Goal: Task Accomplishment & Management: Complete application form

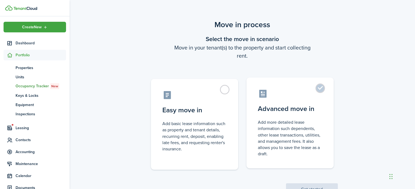
click at [322, 89] on label "Advanced move in Add more detailed lease information such dependents, other lea…" at bounding box center [289, 123] width 87 height 91
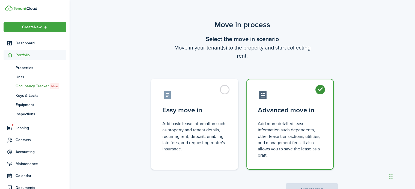
radio input "true"
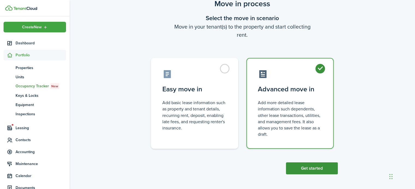
click at [315, 166] on button "Get started" at bounding box center [312, 169] width 52 height 12
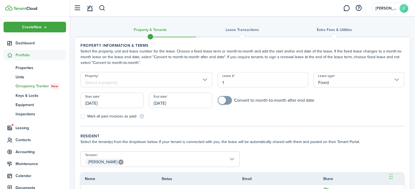
click at [204, 80] on input "Property" at bounding box center [146, 79] width 132 height 15
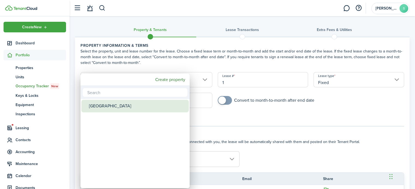
click at [104, 107] on div "[GEOGRAPHIC_DATA]" at bounding box center [137, 106] width 97 height 13
type input "[GEOGRAPHIC_DATA]"
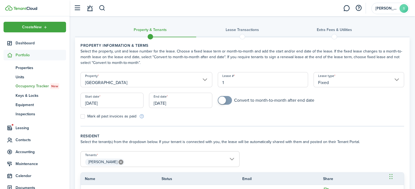
click at [95, 103] on input "[DATE]" at bounding box center [111, 100] width 63 height 15
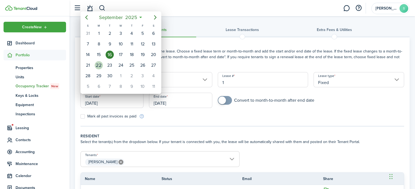
click at [96, 64] on div "22" at bounding box center [99, 65] width 8 height 8
type input "[DATE]"
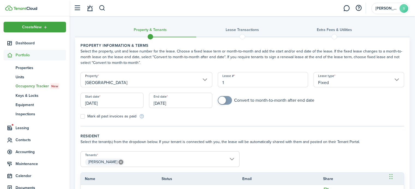
click at [167, 102] on input "[DATE]" at bounding box center [180, 100] width 63 height 15
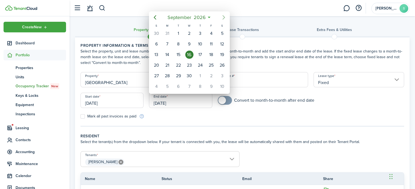
click at [223, 16] on icon "Next page" at bounding box center [223, 17] width 7 height 7
click at [191, 35] on div "30" at bounding box center [189, 33] width 8 height 8
type input "[DATE]"
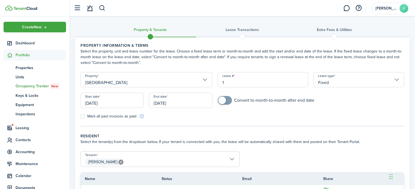
click at [222, 101] on span at bounding box center [222, 101] width 8 height 8
checkbox input "false"
click at [225, 101] on span at bounding box center [228, 101] width 8 height 8
click at [164, 103] on input "[DATE]" at bounding box center [180, 100] width 63 height 15
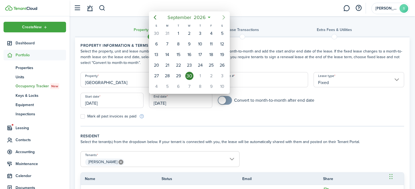
click at [223, 18] on icon "Next page" at bounding box center [223, 17] width 7 height 7
click at [218, 76] on div "31" at bounding box center [222, 76] width 8 height 8
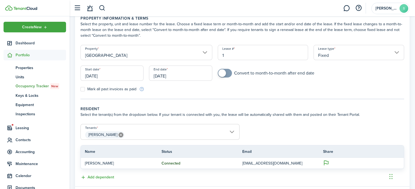
scroll to position [35, 0]
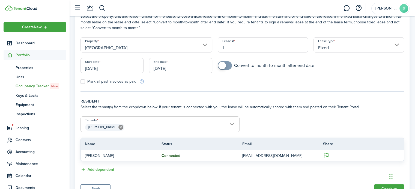
click at [180, 67] on input "[DATE]" at bounding box center [180, 65] width 63 height 15
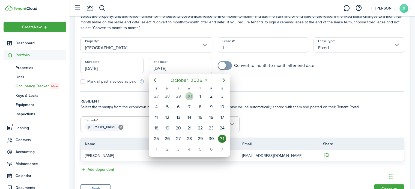
click at [190, 98] on div "30" at bounding box center [189, 96] width 8 height 8
type input "[DATE]"
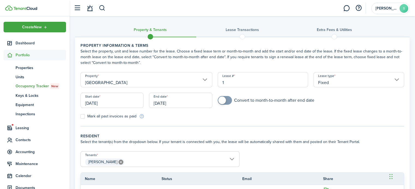
scroll to position [59, 0]
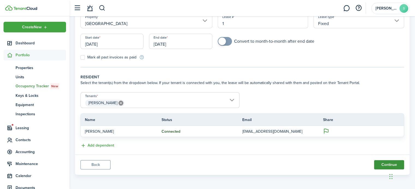
click at [384, 162] on button "Continue" at bounding box center [389, 165] width 30 height 9
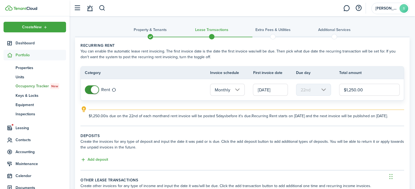
click at [257, 90] on input "[DATE]" at bounding box center [270, 90] width 35 height 12
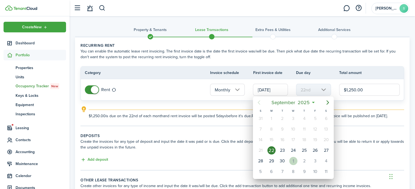
click at [293, 161] on div "1" at bounding box center [293, 161] width 8 height 8
type input "[DATE]"
type input "1st"
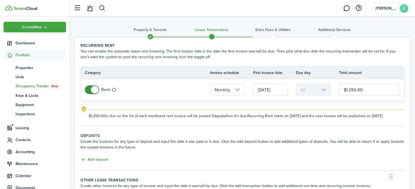
click at [356, 90] on input "$1,250.00" at bounding box center [369, 90] width 61 height 12
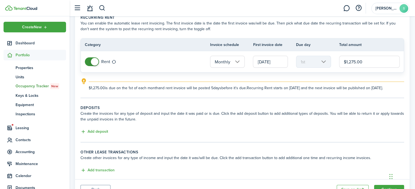
scroll to position [23, 0]
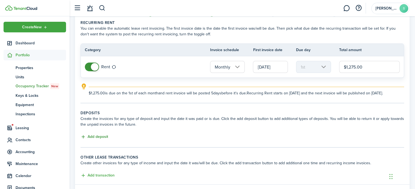
type input "$1,275.00"
click at [99, 137] on button "Add deposit" at bounding box center [94, 137] width 28 height 6
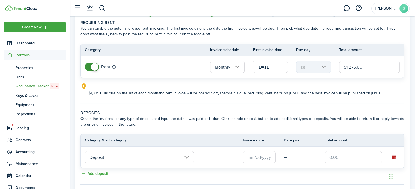
scroll to position [89, 0]
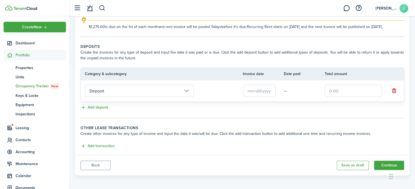
click at [251, 87] on input "text" at bounding box center [259, 91] width 33 height 12
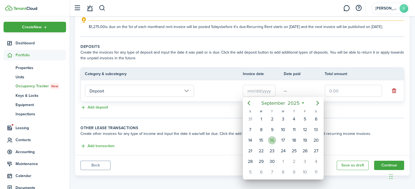
click at [271, 141] on div "16" at bounding box center [272, 141] width 8 height 8
type input "[DATE]"
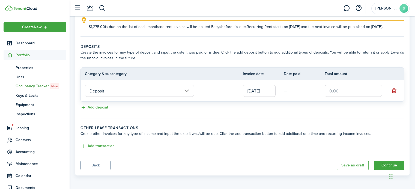
click at [329, 91] on input "text" at bounding box center [352, 91] width 57 height 12
type input "$1,250.00"
click at [100, 146] on button "Add transaction" at bounding box center [97, 146] width 34 height 6
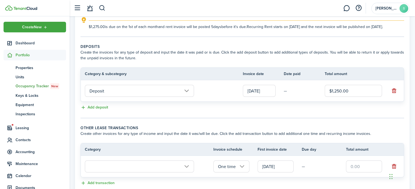
scroll to position [126, 0]
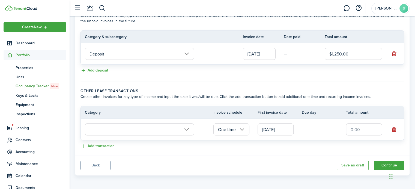
click at [189, 129] on input "text" at bounding box center [139, 130] width 109 height 12
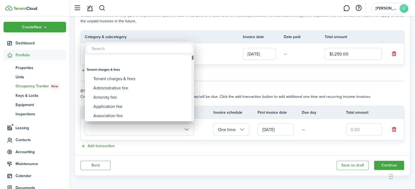
drag, startPoint x: 192, startPoint y: 58, endPoint x: 191, endPoint y: 55, distance: 2.9
click at [191, 55] on mbsc-wheel "Tenant charges & fees Tenant charges & fees Administrative fee Amenity fee Appl…" at bounding box center [139, 88] width 109 height 67
click at [171, 50] on input "text" at bounding box center [139, 48] width 105 height 9
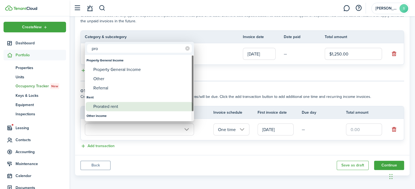
type input "pro"
click at [110, 106] on div "Prorated rent" at bounding box center [141, 106] width 97 height 9
type input "Rent / Prorated rent"
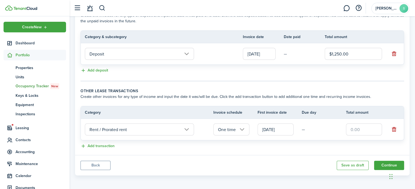
click at [304, 130] on td "—" at bounding box center [324, 130] width 44 height 8
click at [285, 127] on input "[DATE]" at bounding box center [275, 130] width 36 height 12
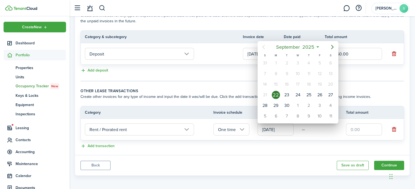
click at [275, 95] on div "22" at bounding box center [276, 95] width 8 height 8
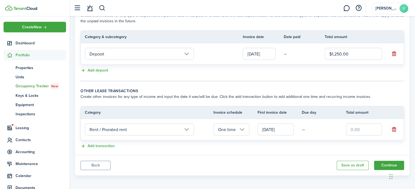
click at [288, 128] on input "[DATE]" at bounding box center [275, 130] width 36 height 12
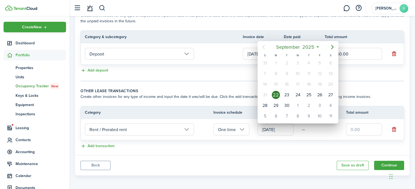
click at [323, 142] on div at bounding box center [207, 94] width 502 height 277
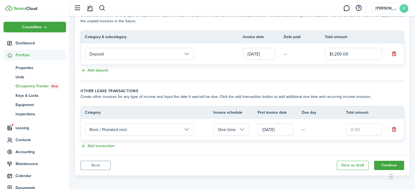
click at [352, 127] on input "text" at bounding box center [364, 130] width 36 height 12
type input "$382.50"
click at [385, 165] on button "Continue" at bounding box center [389, 165] width 30 height 9
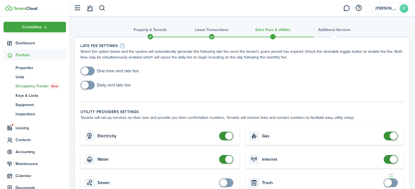
checkbox input "true"
click at [88, 71] on span at bounding box center [85, 71] width 8 height 8
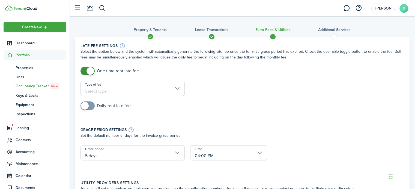
click at [112, 91] on input "Type of fee" at bounding box center [132, 88] width 104 height 15
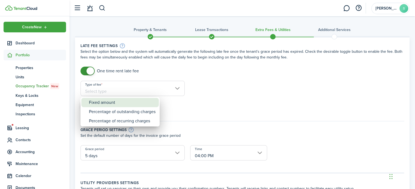
click at [114, 103] on div "Fixed amount" at bounding box center [122, 102] width 67 height 9
type input "Fixed amount"
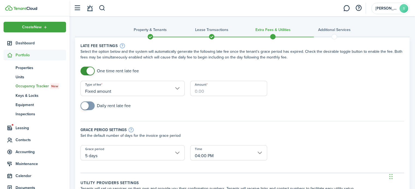
click at [201, 94] on input "Amount" at bounding box center [228, 88] width 77 height 15
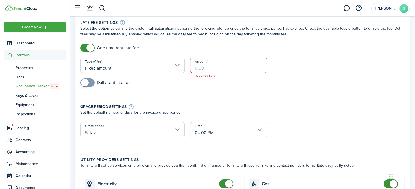
scroll to position [24, 0]
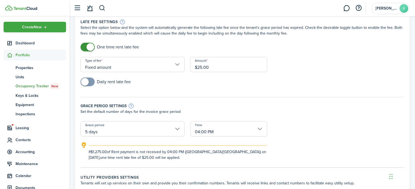
click at [179, 128] on input "5 days" at bounding box center [132, 129] width 104 height 15
type input "$25.00"
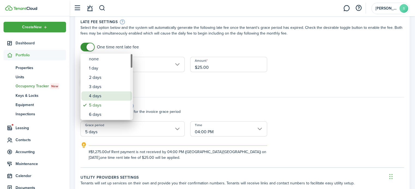
click at [107, 94] on div "4 days" at bounding box center [109, 96] width 40 height 9
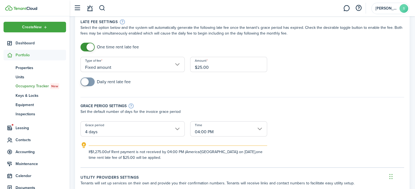
click at [308, 146] on div "If $1,275.00 of Rent payment is not received by 04:00 PM (America/[GEOGRAPHIC_D…" at bounding box center [242, 151] width 334 height 19
click at [111, 131] on input "4 days" at bounding box center [132, 129] width 104 height 15
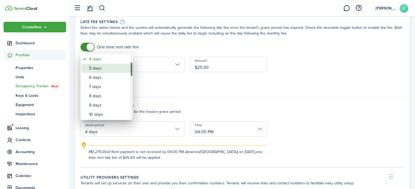
click at [101, 72] on div "5 days" at bounding box center [109, 68] width 40 height 9
type input "5 days"
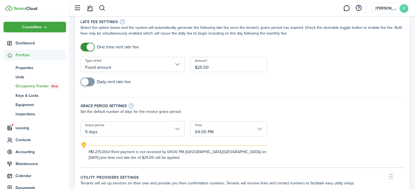
click at [204, 131] on input "04:00 PM" at bounding box center [228, 129] width 77 height 15
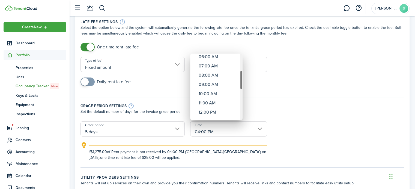
drag, startPoint x: 241, startPoint y: 67, endPoint x: 240, endPoint y: 85, distance: 18.3
click at [240, 85] on div "Time" at bounding box center [241, 80] width 3 height 19
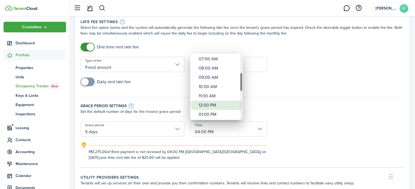
click at [217, 104] on div "12:00 PM" at bounding box center [218, 105] width 40 height 9
type input "12:00 PM"
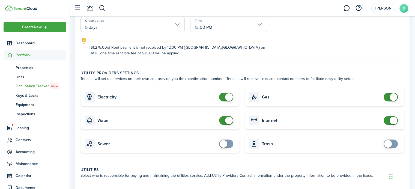
scroll to position [132, 0]
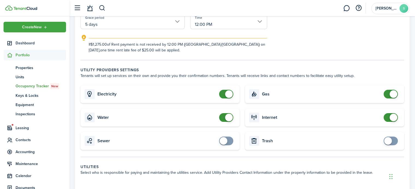
checkbox input "false"
click at [230, 117] on span at bounding box center [229, 118] width 8 height 8
checkbox input "false"
click at [227, 93] on span at bounding box center [229, 95] width 8 height 8
checkbox input "false"
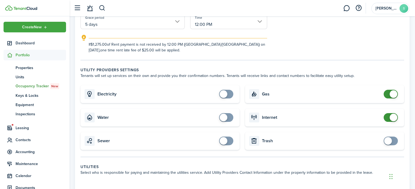
click at [394, 95] on span at bounding box center [393, 95] width 8 height 8
click at [394, 118] on span at bounding box center [393, 118] width 8 height 8
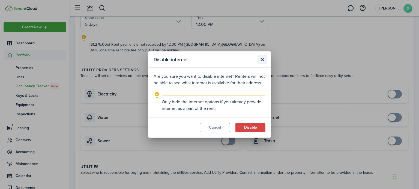
click at [262, 61] on button "Close modal" at bounding box center [261, 59] width 9 height 9
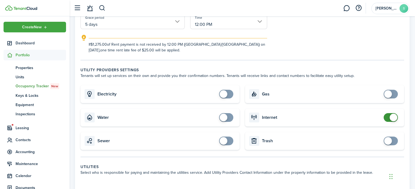
click at [395, 120] on span at bounding box center [393, 118] width 8 height 8
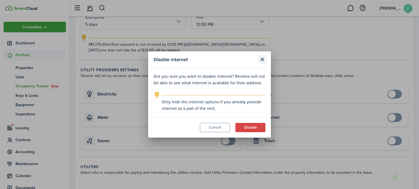
click at [264, 62] on button "Close modal" at bounding box center [261, 59] width 9 height 9
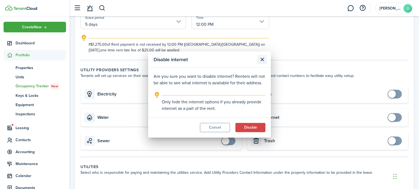
checkbox input "true"
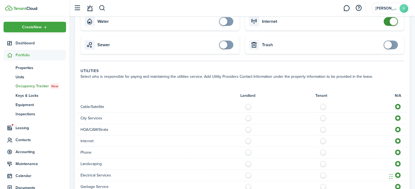
scroll to position [227, 0]
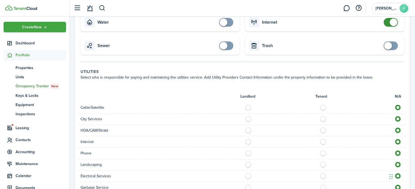
click at [321, 107] on label at bounding box center [325, 106] width 10 height 3
radio input "true"
click at [324, 119] on label at bounding box center [325, 117] width 10 height 3
radio input "true"
click at [323, 142] on label at bounding box center [325, 140] width 10 height 3
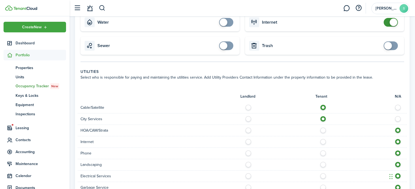
radio input "true"
click at [322, 153] on label at bounding box center [325, 152] width 10 height 3
radio input "true"
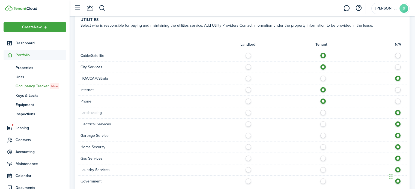
scroll to position [281, 0]
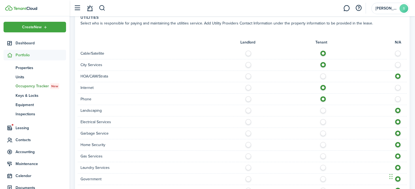
click at [323, 122] on label at bounding box center [325, 120] width 10 height 3
radio input "true"
click at [323, 133] on label at bounding box center [325, 132] width 10 height 3
radio input "true"
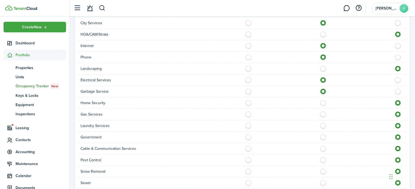
scroll to position [328, 0]
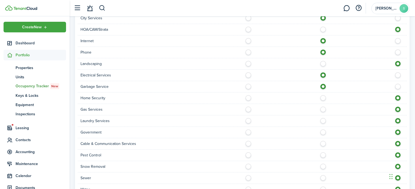
click at [322, 109] on label at bounding box center [325, 108] width 10 height 3
radio input "true"
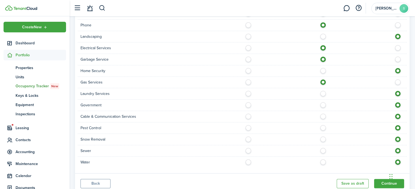
scroll to position [358, 0]
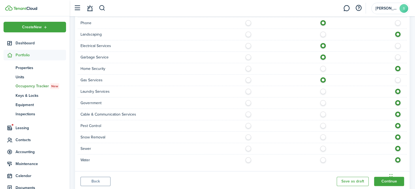
click at [321, 112] on label at bounding box center [325, 113] width 10 height 3
radio input "true"
click at [321, 148] on label at bounding box center [325, 147] width 10 height 3
radio input "true"
click at [323, 160] on label at bounding box center [325, 159] width 10 height 3
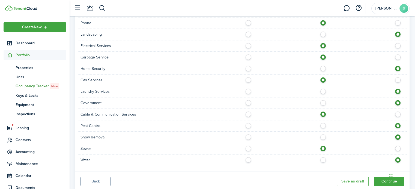
radio input "true"
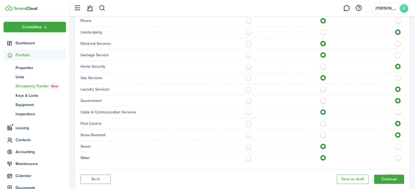
scroll to position [374, 0]
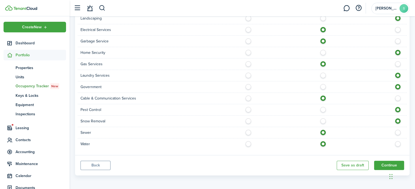
click at [248, 109] on label at bounding box center [250, 108] width 10 height 3
radio input "true"
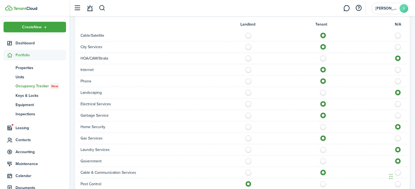
scroll to position [318, 0]
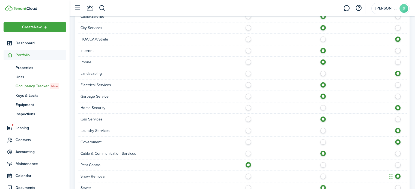
click at [249, 72] on label at bounding box center [250, 72] width 10 height 3
click at [396, 73] on label at bounding box center [399, 72] width 10 height 3
radio input "false"
radio input "true"
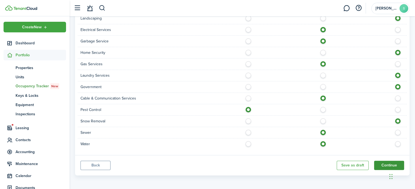
click at [382, 163] on button "Continue" at bounding box center [389, 165] width 30 height 9
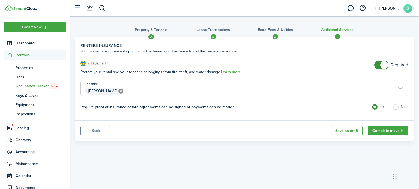
click at [396, 108] on label "No" at bounding box center [400, 108] width 16 height 8
radio input "false"
radio input "true"
click at [387, 131] on button "Complete move in" at bounding box center [388, 130] width 40 height 9
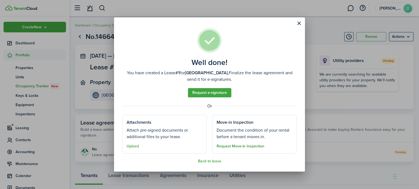
click at [258, 147] on button "Request Move-in Inspection" at bounding box center [240, 146] width 48 height 4
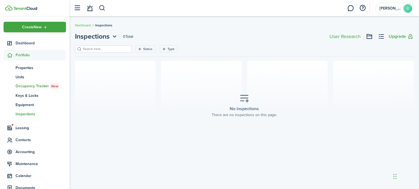
click at [40, 87] on span "Occupancy Tracker New" at bounding box center [41, 86] width 50 height 6
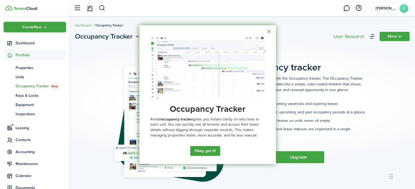
click at [267, 31] on button "×" at bounding box center [268, 31] width 5 height 9
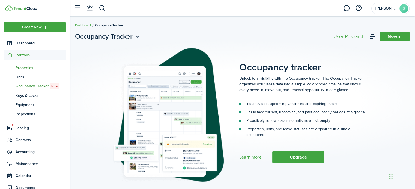
click at [27, 67] on span "Properties" at bounding box center [41, 68] width 50 height 6
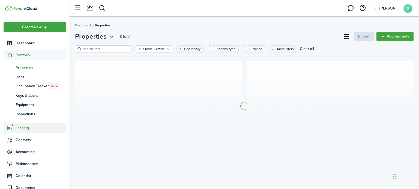
click at [27, 129] on span "Leasing" at bounding box center [41, 128] width 50 height 6
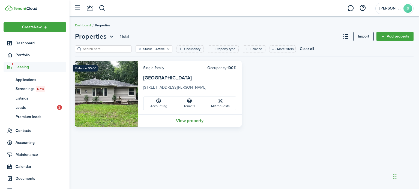
click at [190, 122] on link "View property" at bounding box center [190, 121] width 104 height 12
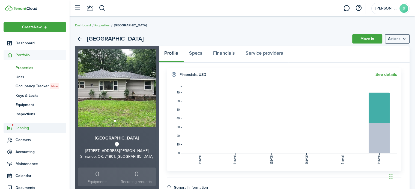
click at [20, 129] on span "Leasing" at bounding box center [41, 128] width 50 height 6
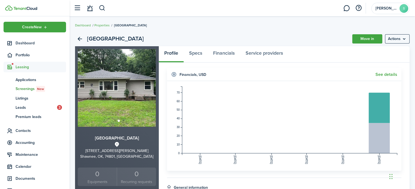
click at [27, 87] on span "Screenings New" at bounding box center [41, 89] width 50 height 6
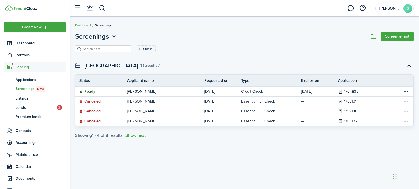
click at [23, 67] on span "Leasing" at bounding box center [41, 67] width 50 height 6
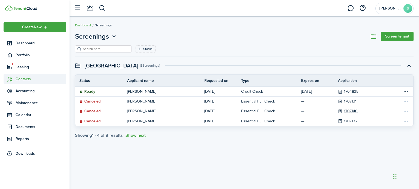
click at [22, 79] on span "Contacts" at bounding box center [41, 79] width 50 height 6
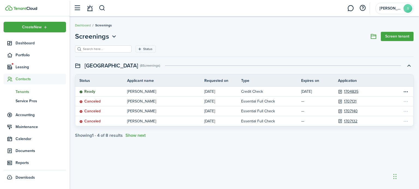
click at [22, 92] on span "Tenants" at bounding box center [41, 92] width 50 height 6
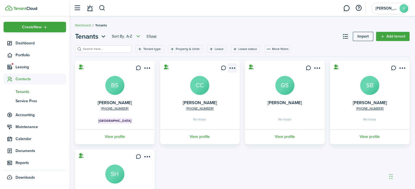
click at [234, 67] on menu-btn-icon "Open menu" at bounding box center [231, 68] width 9 height 9
click at [233, 67] on menu-btn-icon "Open menu" at bounding box center [231, 68] width 9 height 9
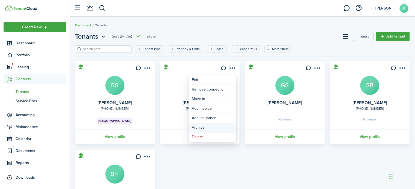
click at [198, 128] on button "Archive" at bounding box center [212, 127] width 48 height 9
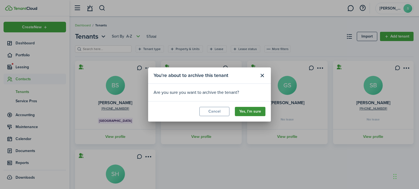
click at [243, 114] on button "Yes, I'm sure" at bounding box center [250, 111] width 31 height 9
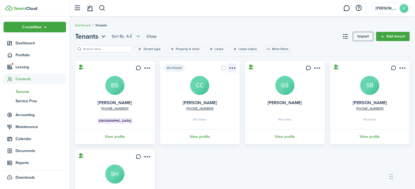
click at [233, 66] on menu-btn-icon "Open menu" at bounding box center [231, 68] width 9 height 9
click at [318, 68] on menu-btn-icon "Open menu" at bounding box center [316, 68] width 9 height 9
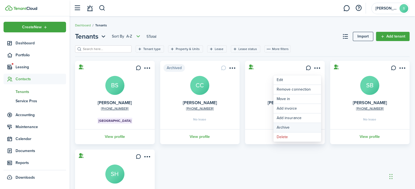
click at [291, 128] on button "Archive" at bounding box center [297, 127] width 48 height 9
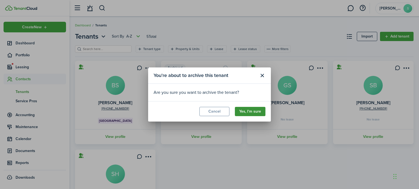
click at [251, 111] on button "Yes, I'm sure" at bounding box center [250, 111] width 31 height 9
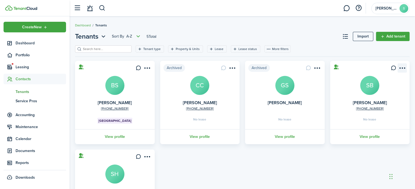
click at [404, 68] on menu-btn-icon "Open menu" at bounding box center [401, 68] width 9 height 9
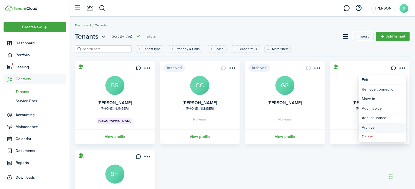
click at [373, 127] on button "Archive" at bounding box center [382, 127] width 48 height 9
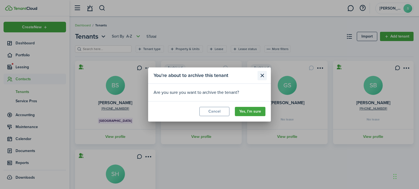
click at [263, 75] on button "Close modal" at bounding box center [261, 75] width 9 height 9
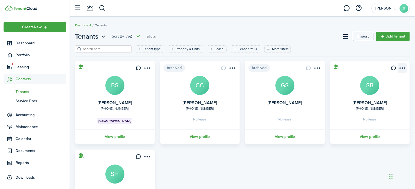
click at [402, 69] on menu-btn-icon "Open menu" at bounding box center [401, 68] width 9 height 9
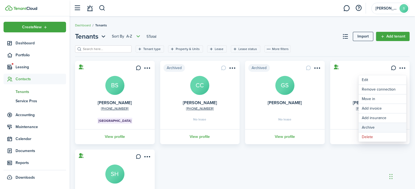
click at [370, 127] on button "Archive" at bounding box center [382, 127] width 48 height 9
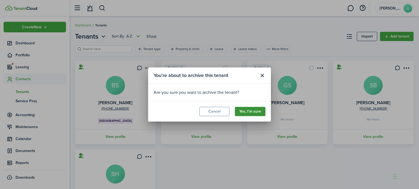
click at [255, 113] on button "Yes, I'm sure" at bounding box center [250, 111] width 31 height 9
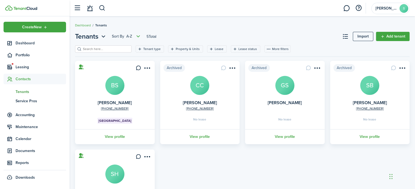
scroll to position [56, 0]
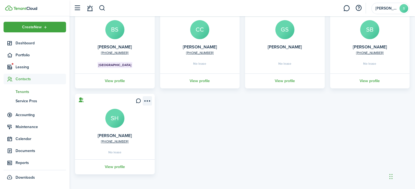
click at [148, 101] on menu-btn-icon "Open menu" at bounding box center [147, 101] width 9 height 9
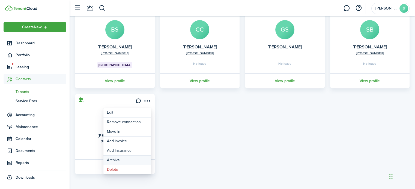
click at [119, 160] on button "Archive" at bounding box center [127, 160] width 48 height 9
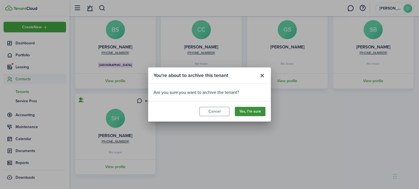
click at [254, 111] on button "Yes, I'm sure" at bounding box center [250, 111] width 31 height 9
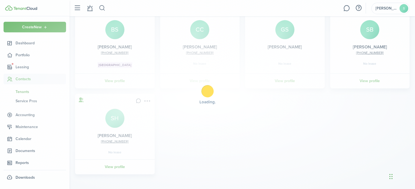
scroll to position [0, 0]
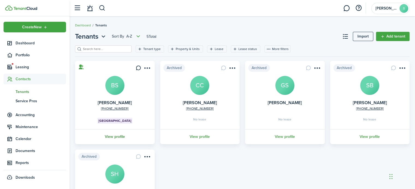
click at [119, 138] on link "View profile" at bounding box center [114, 136] width 81 height 15
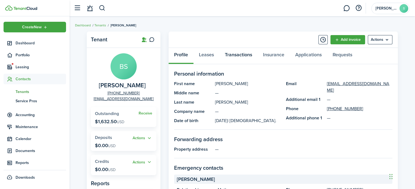
click at [232, 55] on link "Transactions" at bounding box center [238, 56] width 38 height 16
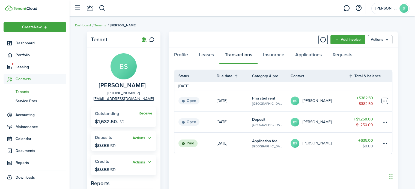
click at [385, 100] on table-menu-btn-icon at bounding box center [384, 101] width 7 height 7
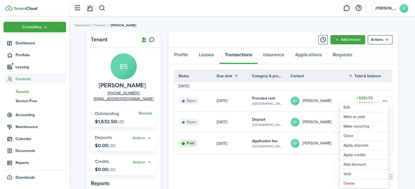
click at [402, 83] on div "Tenant BS [PERSON_NAME] [PHONE_NUMBER] [EMAIL_ADDRESS][DOMAIN_NAME] Receive Out…" at bounding box center [242, 173] width 345 height 288
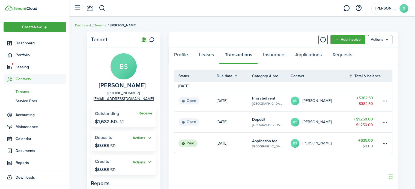
click at [246, 104] on link "[DATE]" at bounding box center [233, 101] width 35 height 21
